Goal: Information Seeking & Learning: Check status

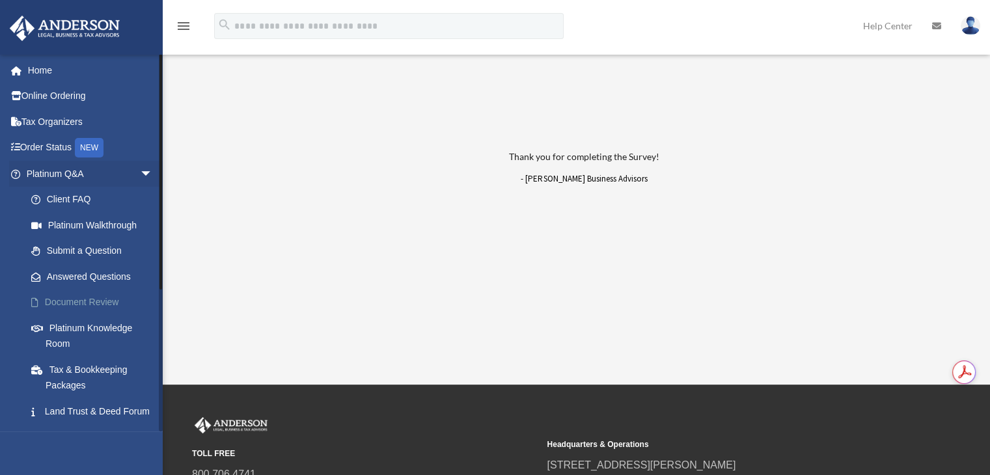
click at [109, 297] on link "Document Review" at bounding box center [95, 303] width 154 height 26
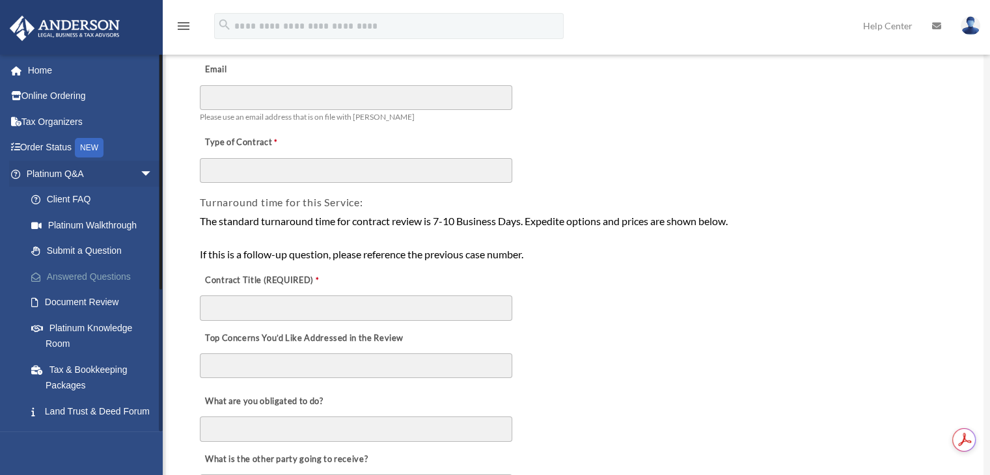
click at [82, 280] on link "Answered Questions" at bounding box center [95, 277] width 154 height 26
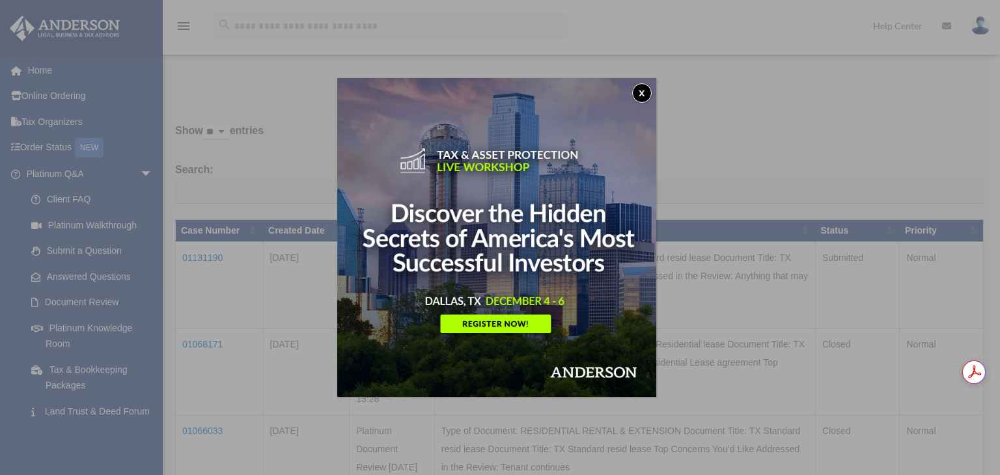
click at [646, 94] on button "x" at bounding box center [642, 93] width 20 height 20
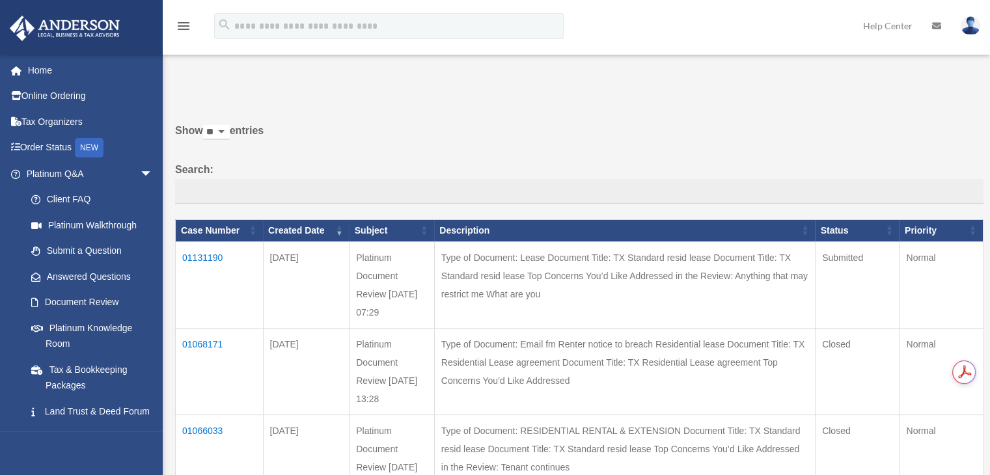
click at [199, 252] on td "01131190" at bounding box center [220, 284] width 88 height 87
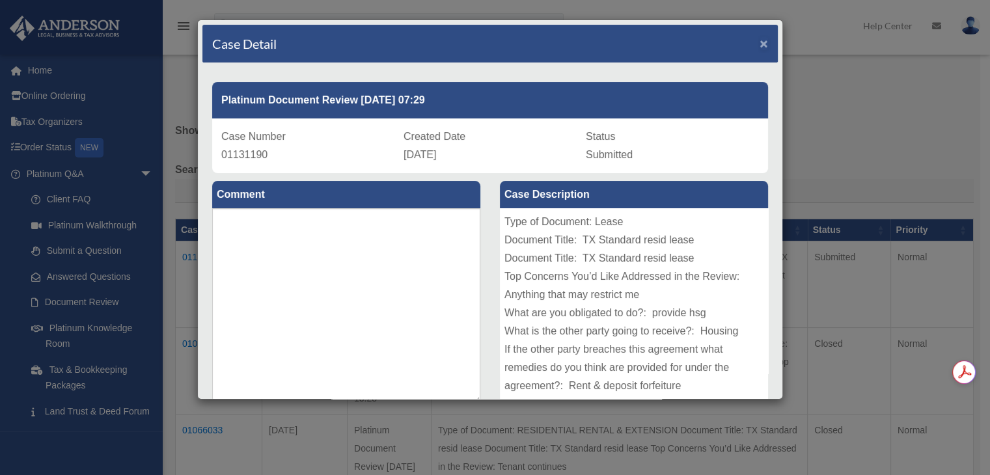
click at [760, 45] on span "×" at bounding box center [764, 43] width 8 height 15
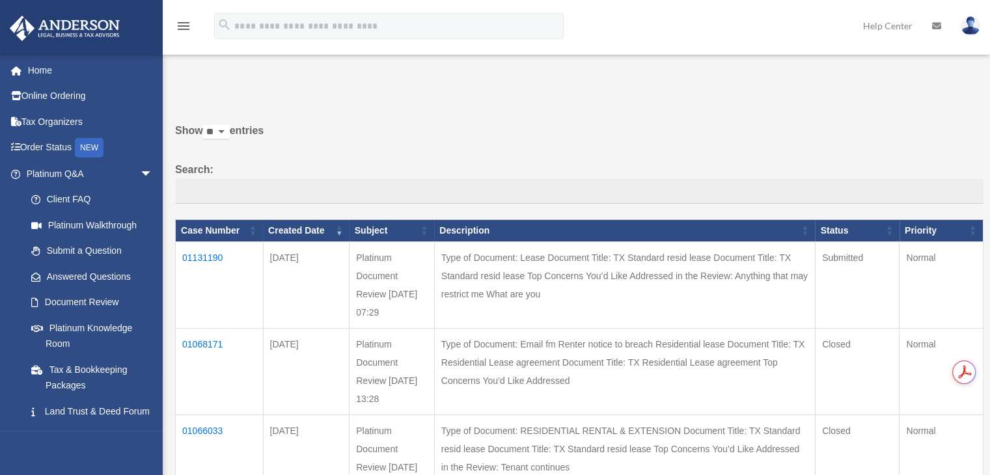
click at [968, 27] on img at bounding box center [971, 25] width 20 height 19
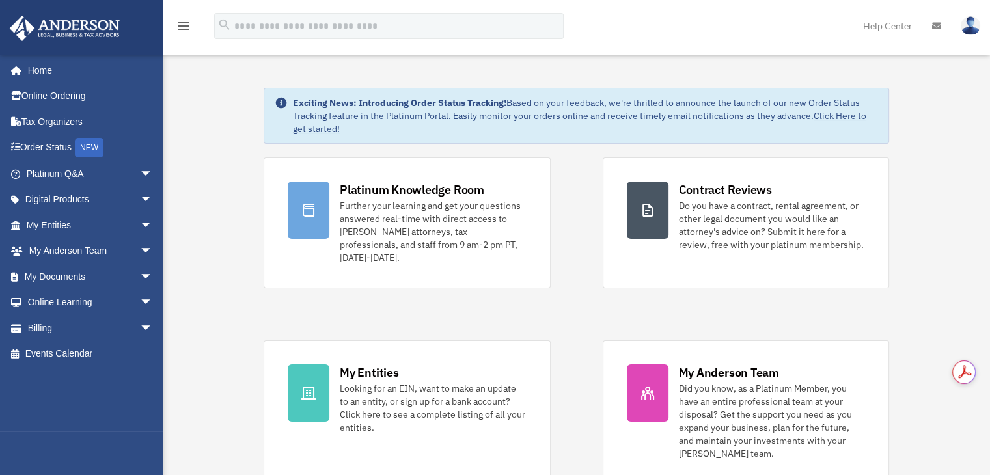
click at [971, 30] on img at bounding box center [971, 25] width 20 height 19
click at [78, 279] on link "My Documents arrow_drop_down" at bounding box center [90, 277] width 163 height 26
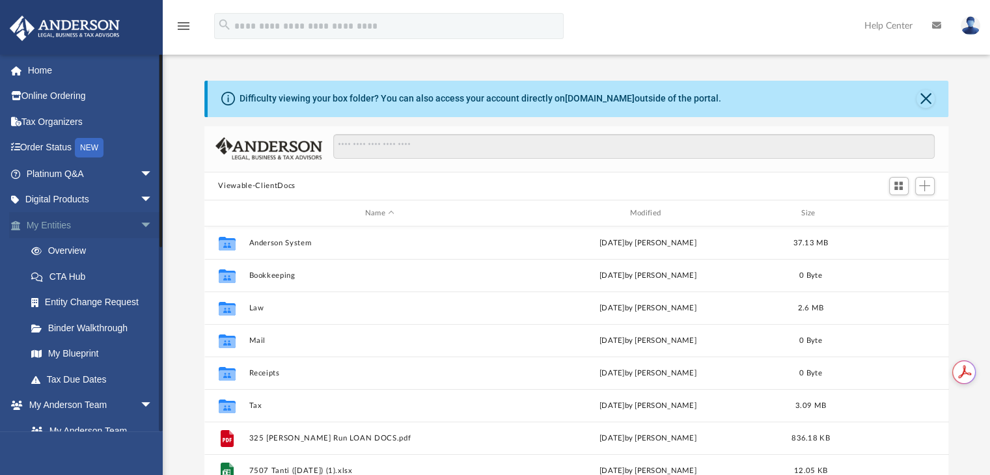
scroll to position [286, 734]
